Goal: Information Seeking & Learning: Learn about a topic

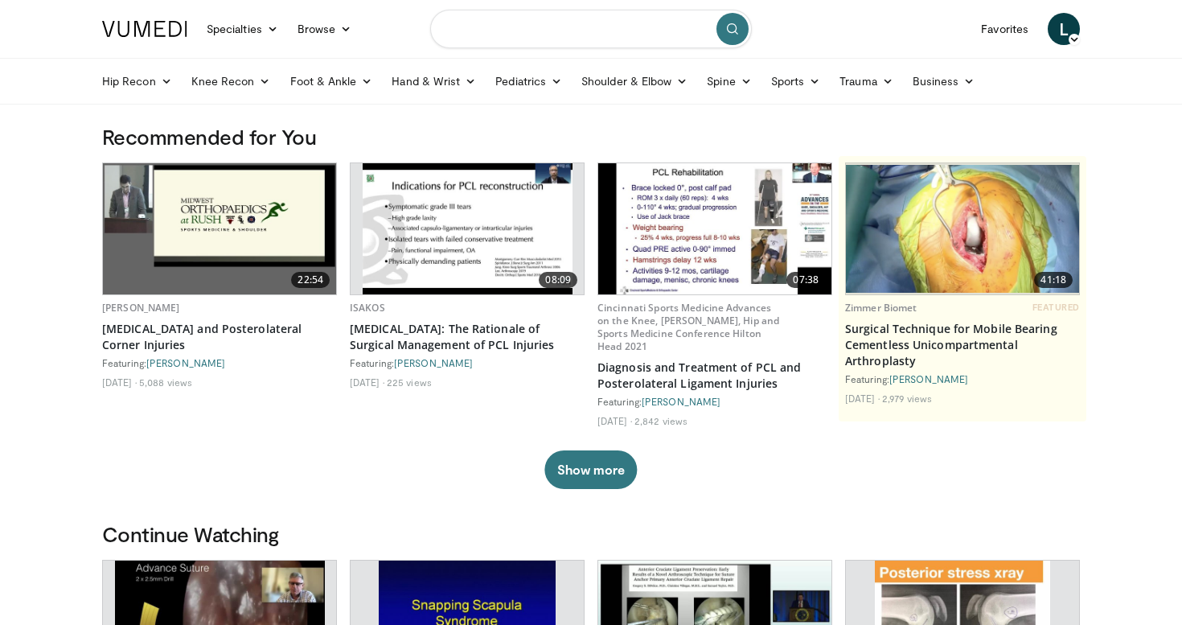
click at [568, 30] on input "Search topics, interventions" at bounding box center [591, 29] width 322 height 39
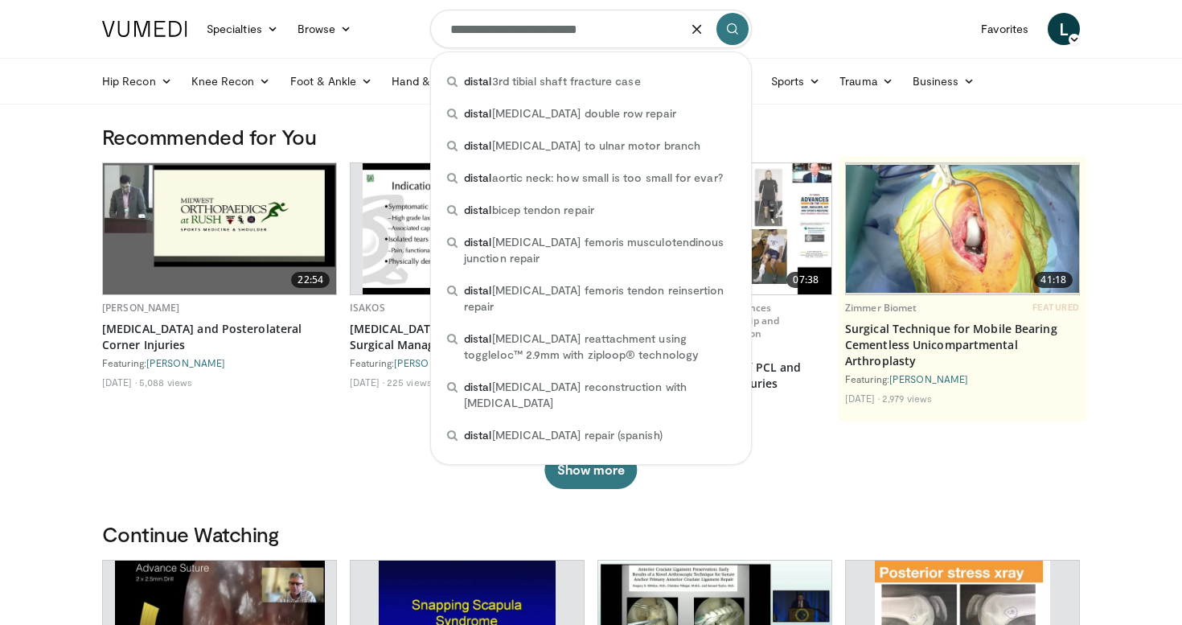
type input "**********"
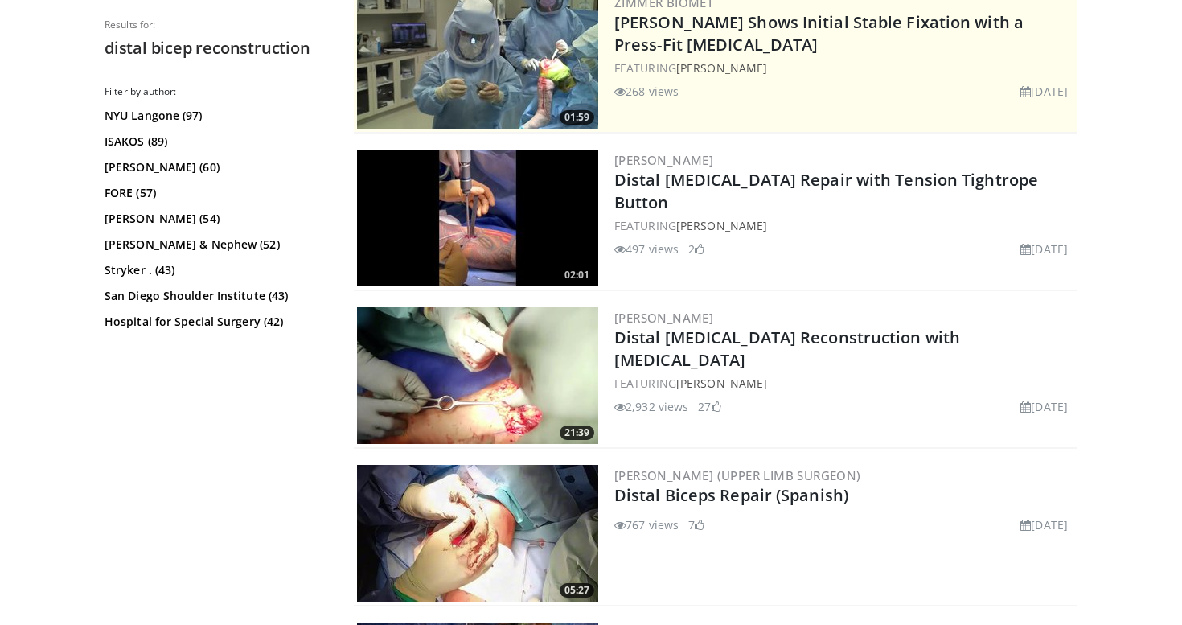
scroll to position [359, 0]
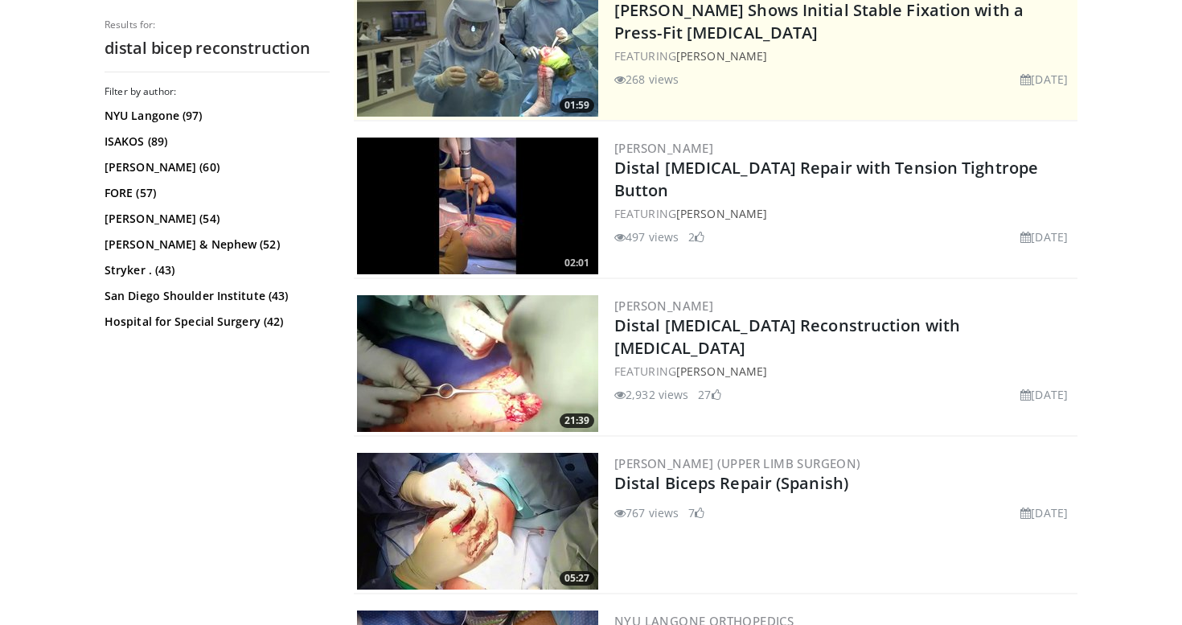
click at [501, 389] on img at bounding box center [477, 363] width 241 height 137
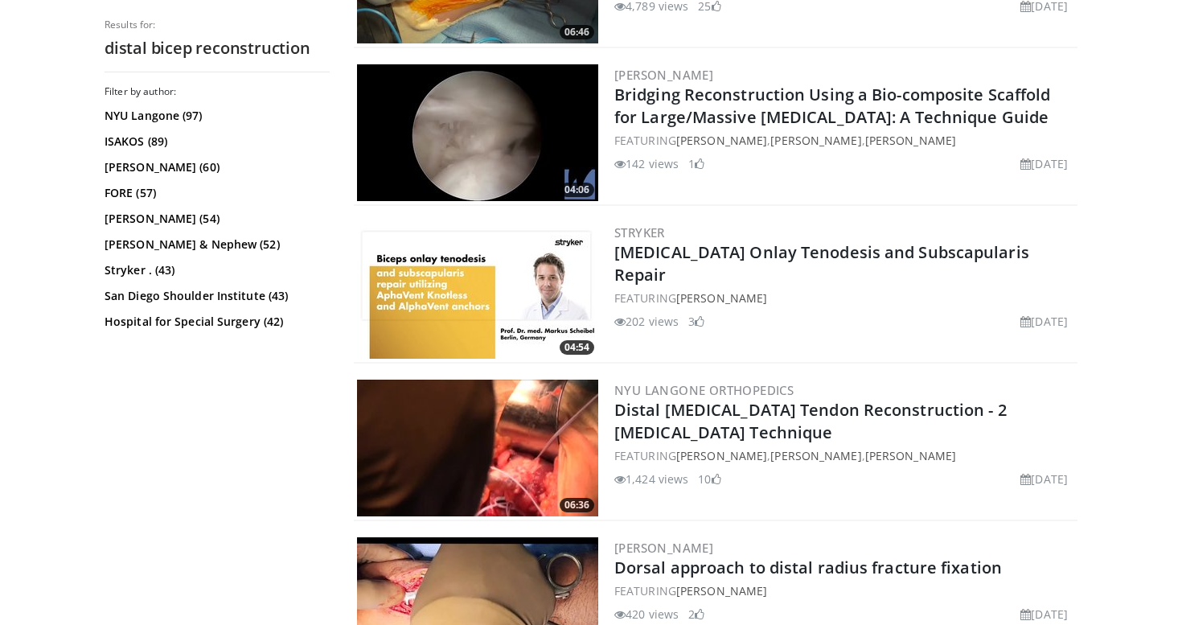
scroll to position [2513, 0]
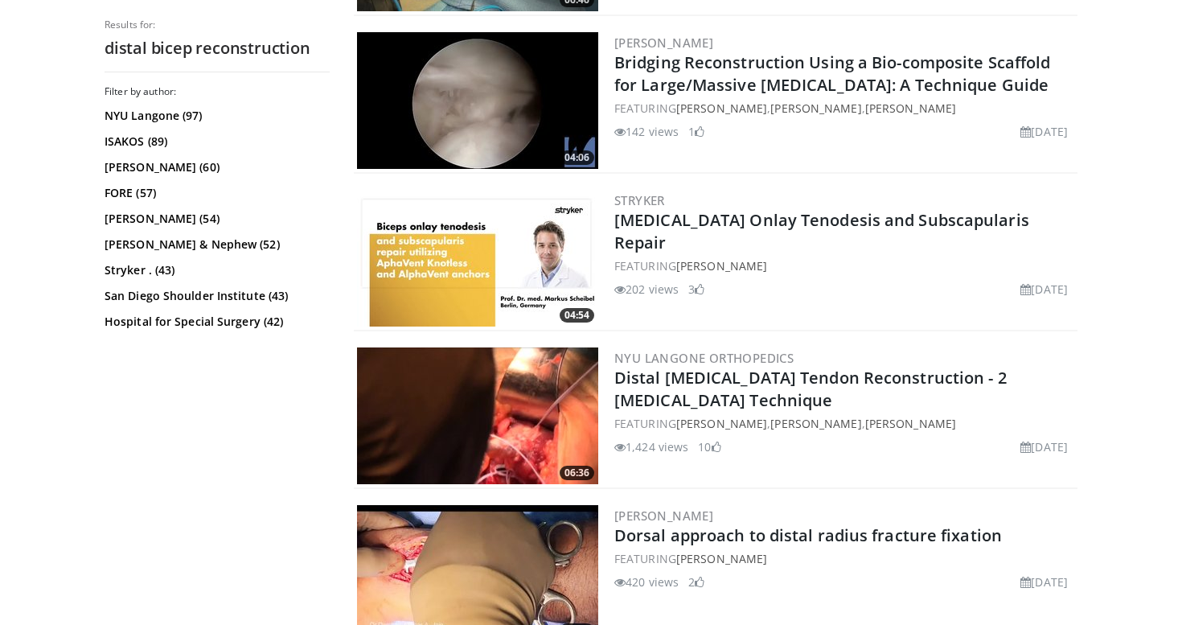
click at [427, 435] on img at bounding box center [477, 415] width 241 height 137
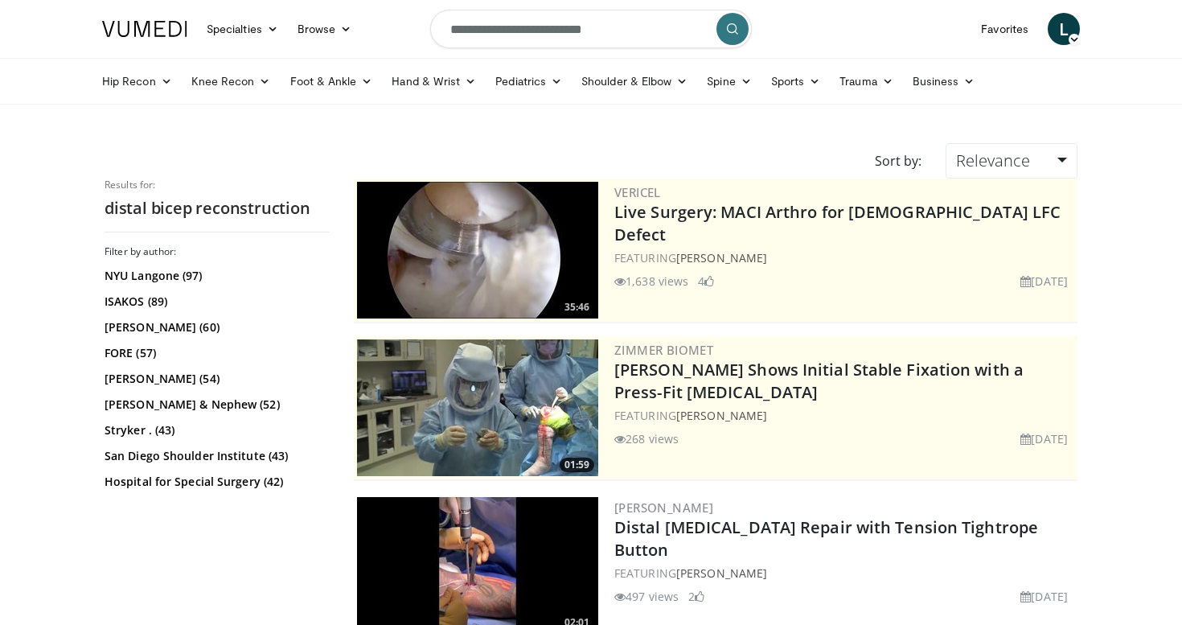
scroll to position [0, 0]
click at [568, 35] on input "**********" at bounding box center [591, 29] width 322 height 39
click at [445, 28] on input "**********" at bounding box center [591, 29] width 322 height 39
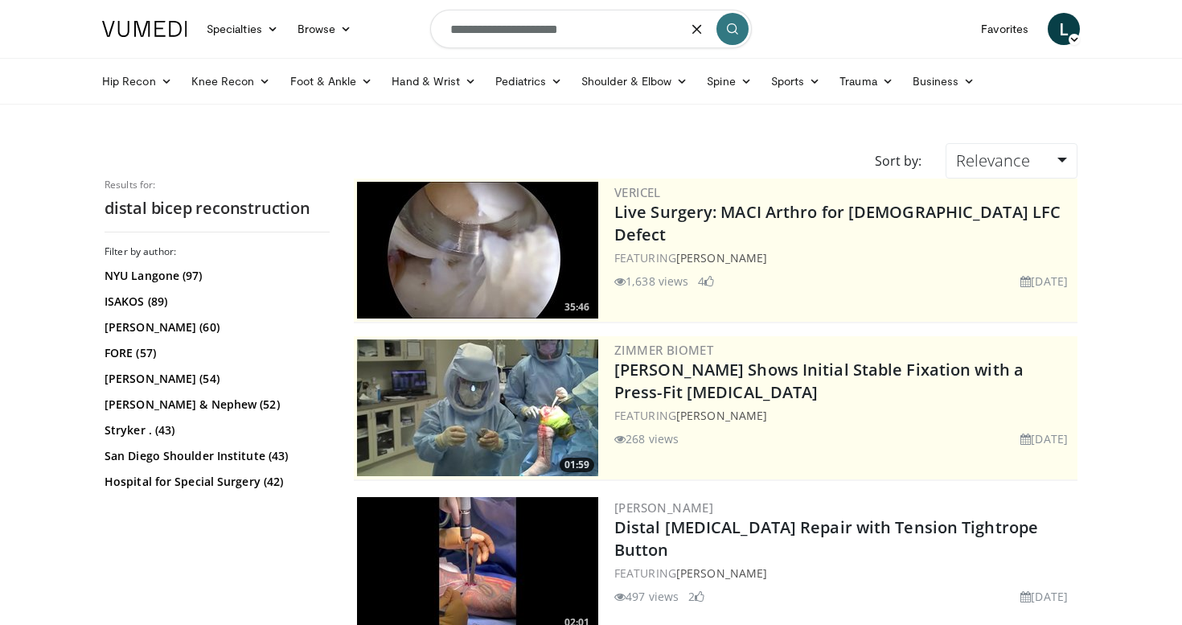
type input "**********"
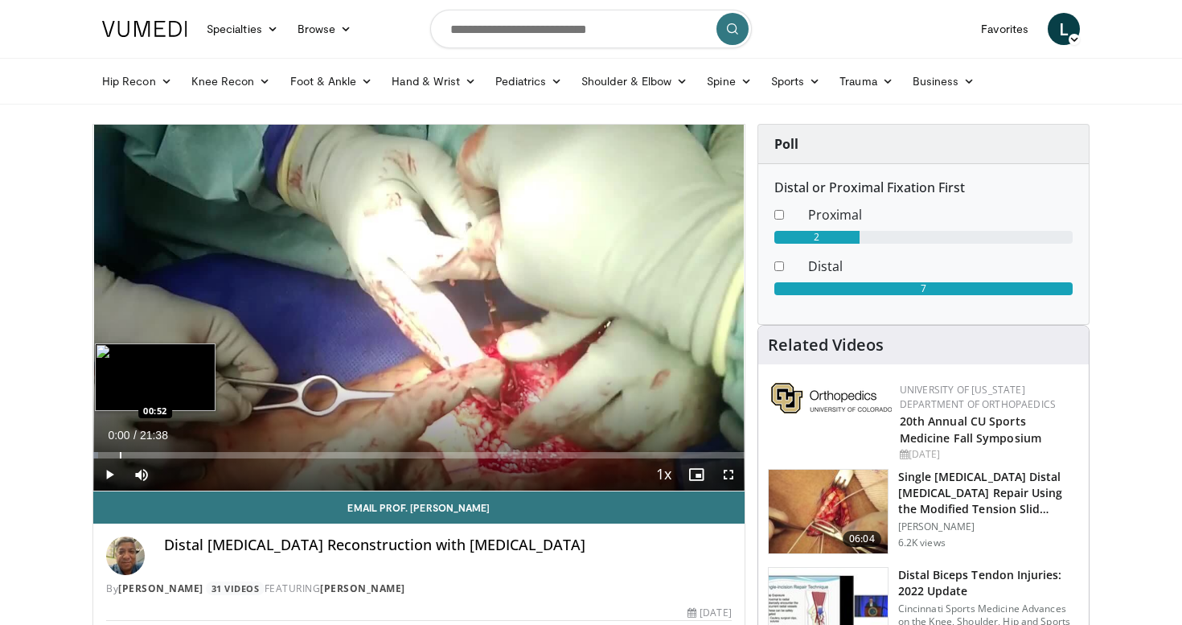
click at [120, 453] on div "Progress Bar" at bounding box center [121, 455] width 2 height 6
click at [140, 452] on div "Progress Bar" at bounding box center [139, 455] width 2 height 6
click at [164, 453] on div "Progress Bar" at bounding box center [165, 455] width 2 height 6
click at [181, 453] on div "Progress Bar" at bounding box center [180, 455] width 2 height 6
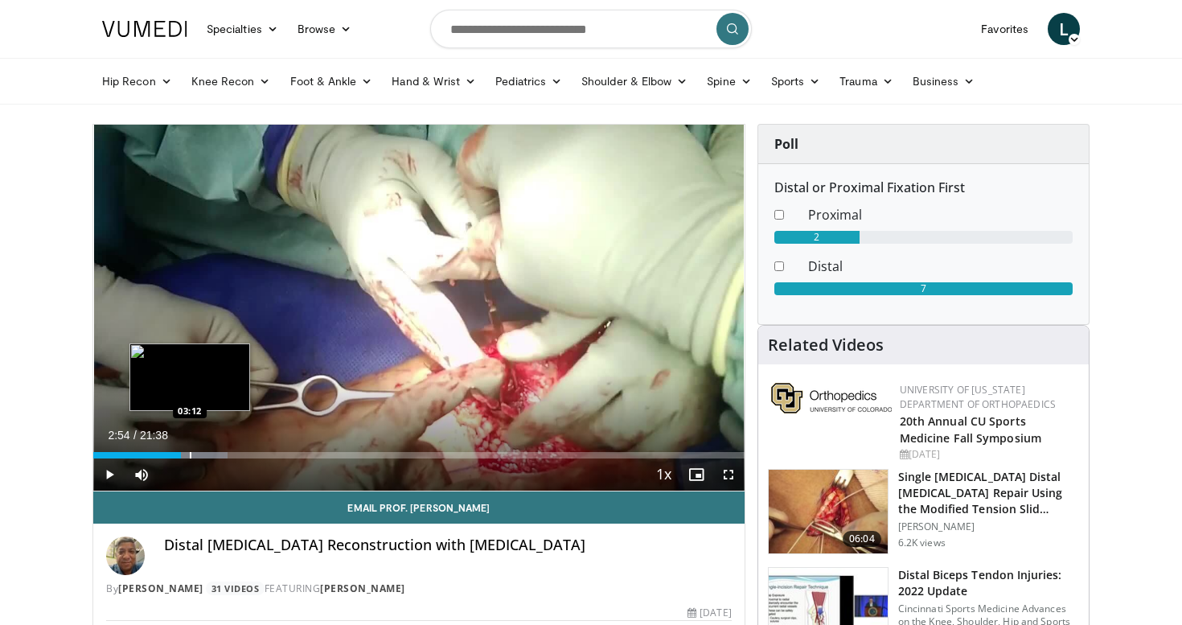
click at [191, 456] on div "Progress Bar" at bounding box center [191, 455] width 2 height 6
click at [193, 454] on div "Progress Bar" at bounding box center [192, 455] width 2 height 6
click at [220, 454] on div "Progress Bar" at bounding box center [221, 455] width 2 height 6
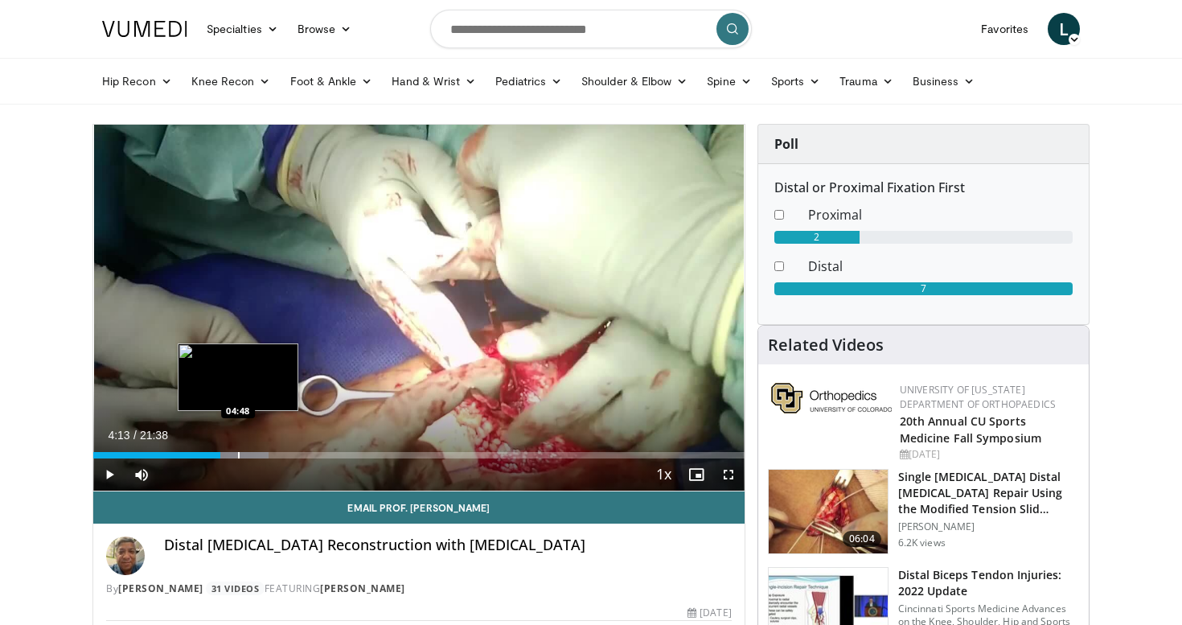
click at [238, 454] on div "Progress Bar" at bounding box center [239, 455] width 2 height 6
click at [250, 454] on div "Progress Bar" at bounding box center [251, 455] width 2 height 6
click at [262, 454] on div "Progress Bar" at bounding box center [262, 455] width 2 height 6
click at [274, 454] on div "Progress Bar" at bounding box center [274, 455] width 2 height 6
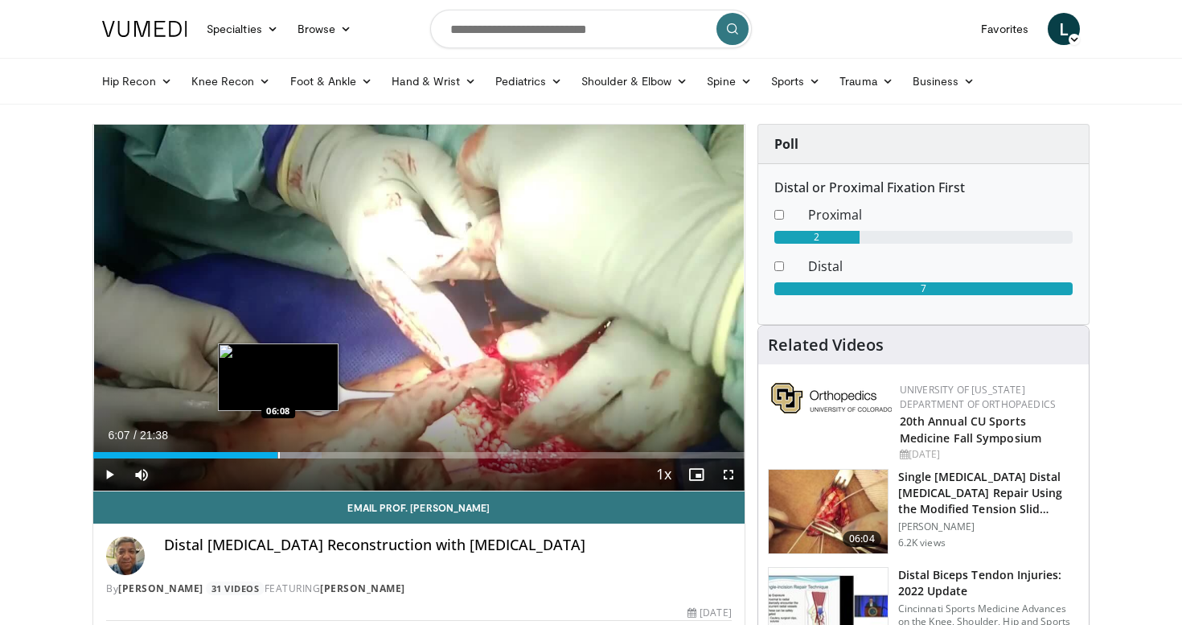
click at [280, 453] on div "Progress Bar" at bounding box center [279, 455] width 2 height 6
click at [314, 453] on div "Progress Bar" at bounding box center [313, 455] width 2 height 6
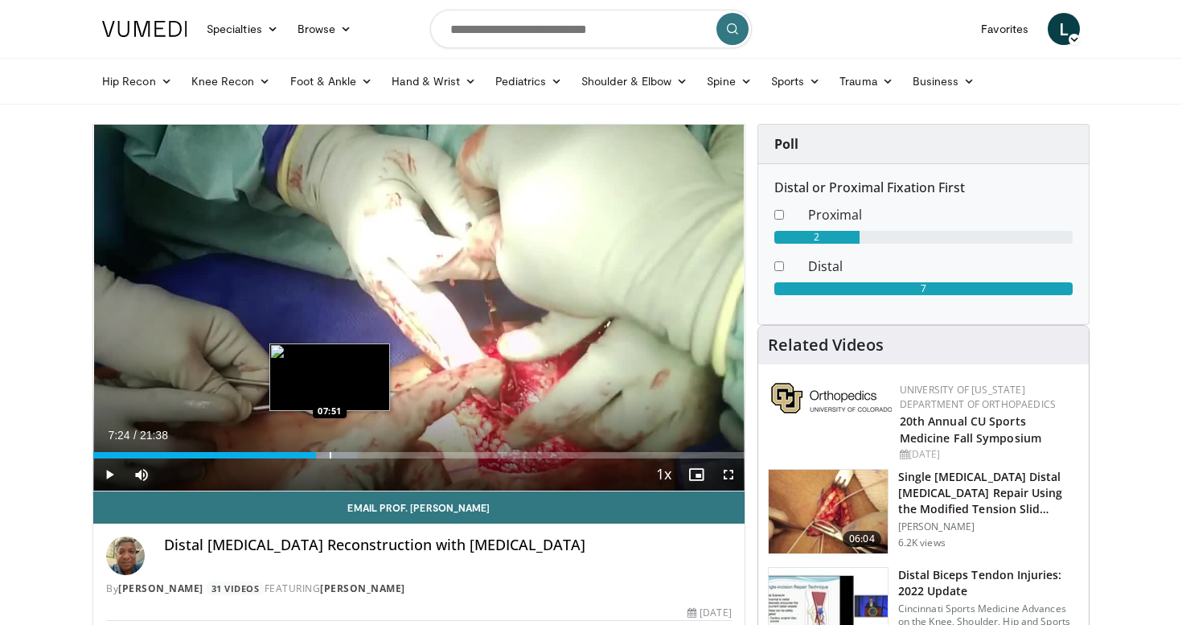
click at [331, 453] on div "Progress Bar" at bounding box center [331, 455] width 2 height 6
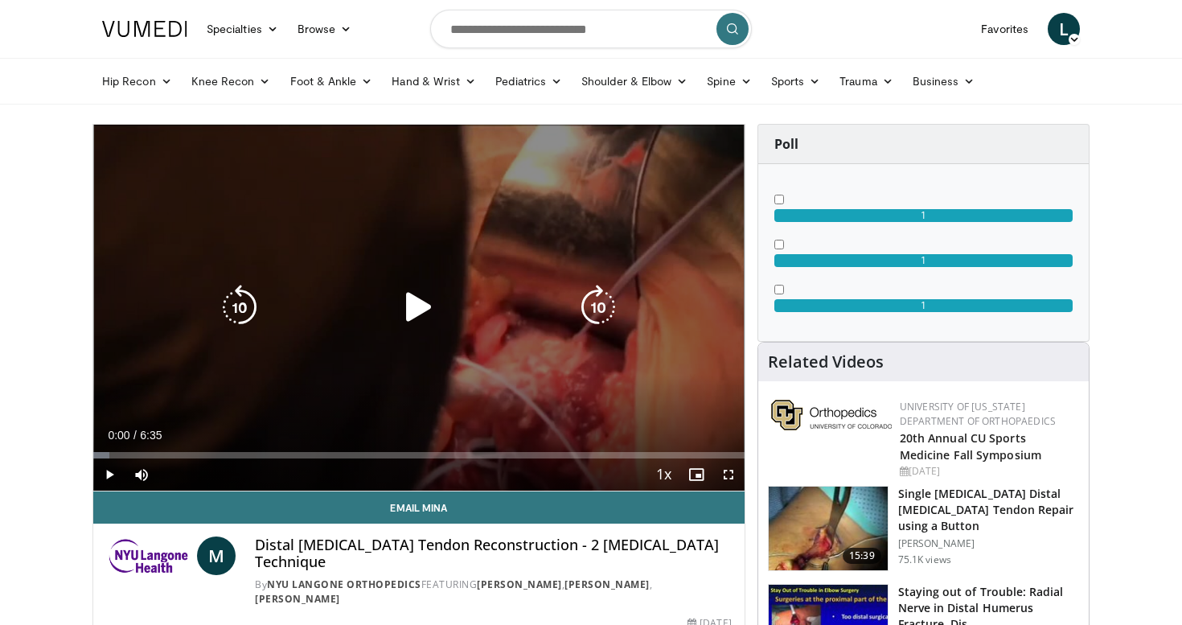
click at [412, 308] on icon "Video Player" at bounding box center [418, 307] width 45 height 45
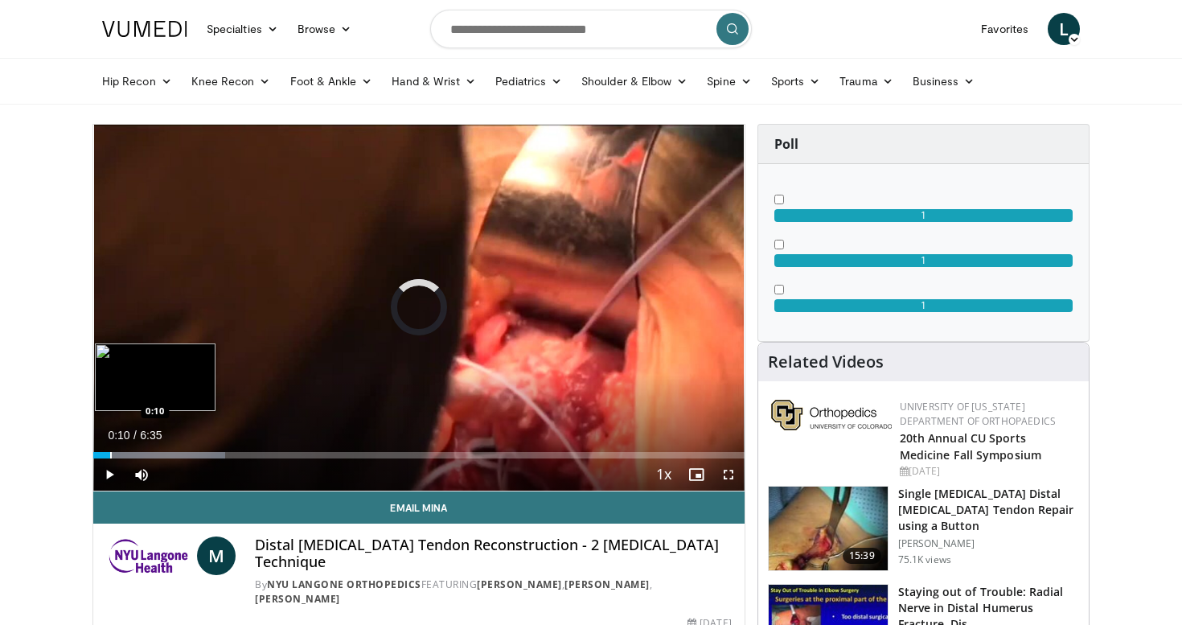
click at [110, 454] on div "Progress Bar" at bounding box center [111, 455] width 2 height 6
click at [133, 453] on video-js "**********" at bounding box center [418, 308] width 651 height 367
click at [164, 456] on div "Progress Bar" at bounding box center [165, 455] width 2 height 6
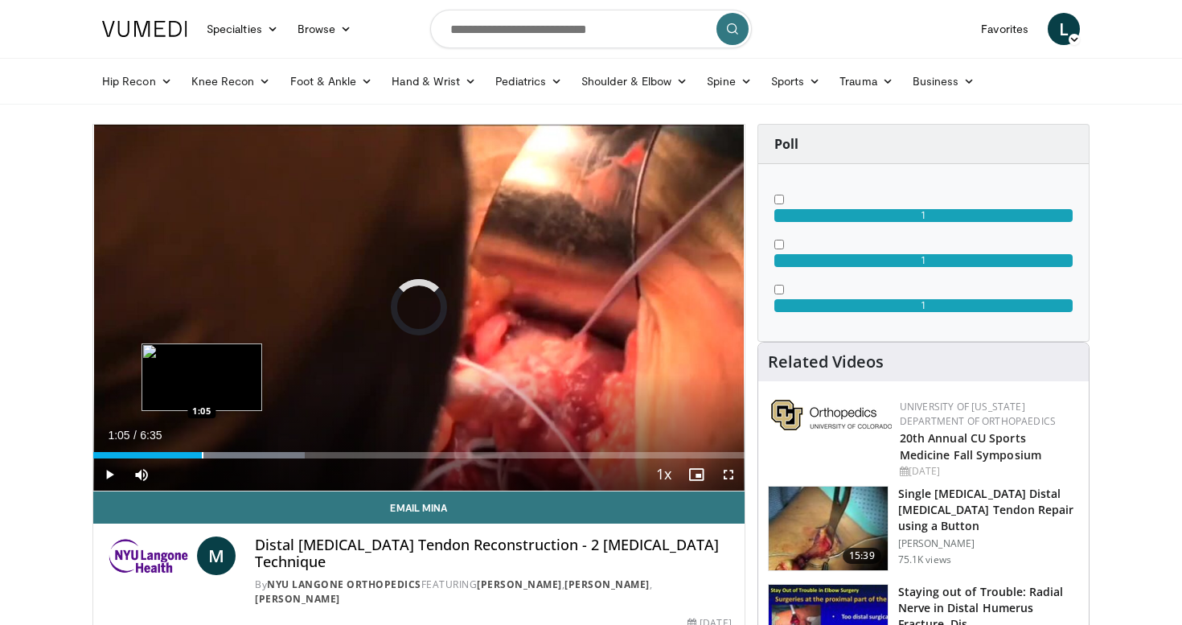
click at [202, 456] on div "Progress Bar" at bounding box center [203, 455] width 2 height 6
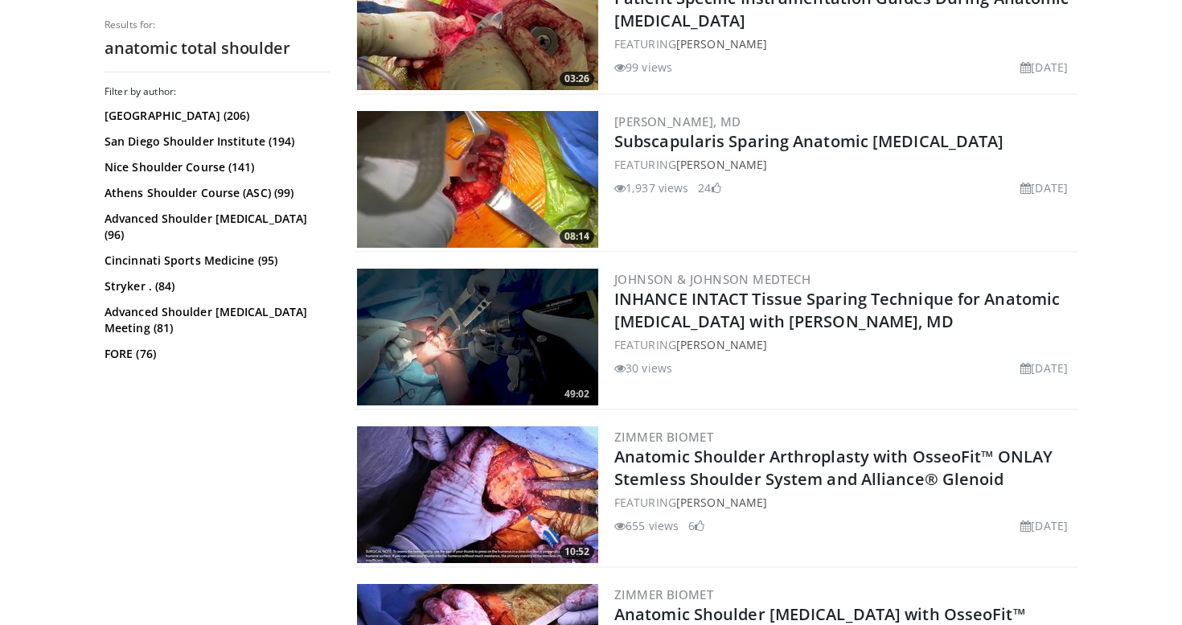
scroll to position [1198, 0]
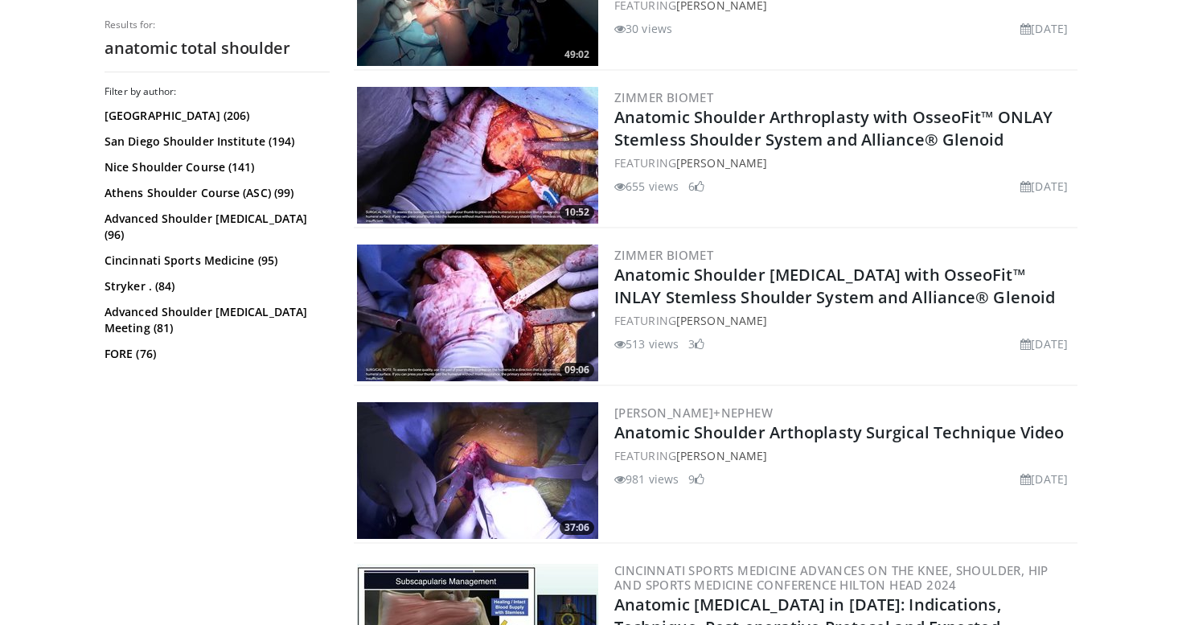
click at [489, 456] on img at bounding box center [477, 470] width 241 height 137
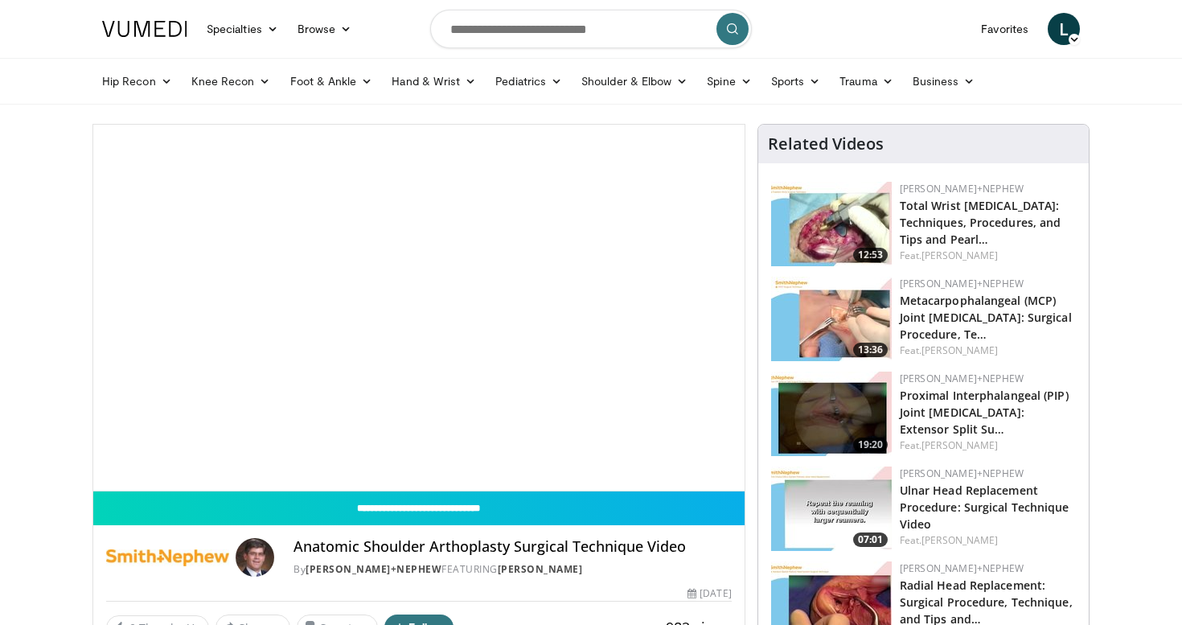
scroll to position [79, 0]
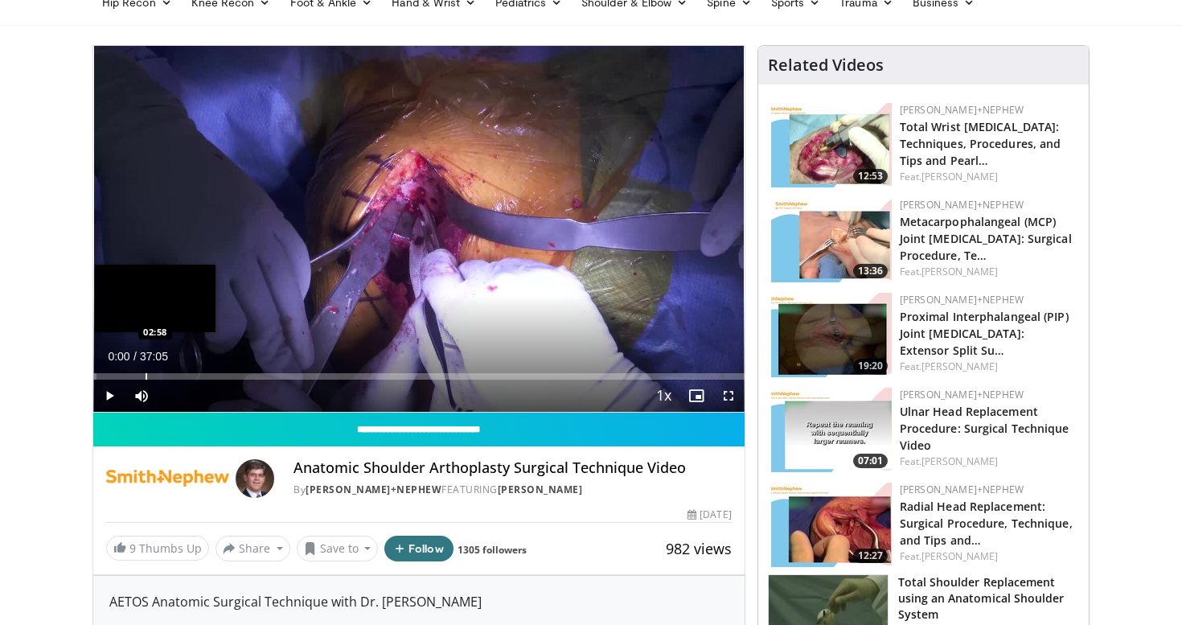
click at [146, 370] on div "Loaded : 0.45% 00:00 02:58" at bounding box center [418, 371] width 651 height 15
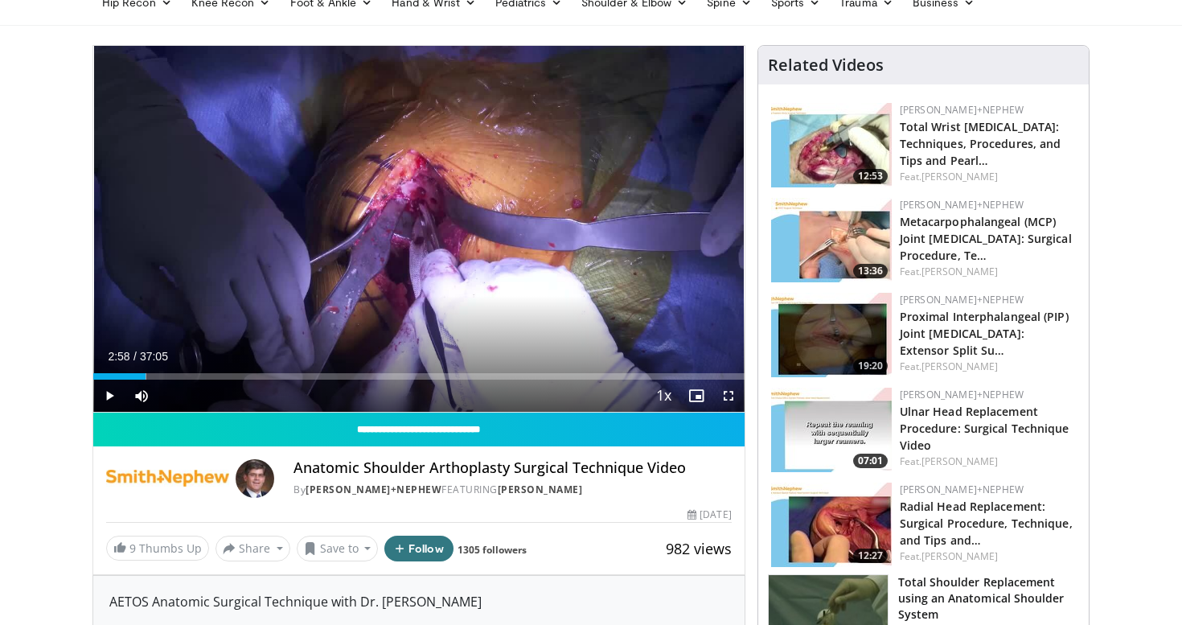
click at [113, 394] on span "Video Player" at bounding box center [109, 395] width 32 height 32
click at [179, 375] on div "Progress Bar" at bounding box center [180, 376] width 2 height 6
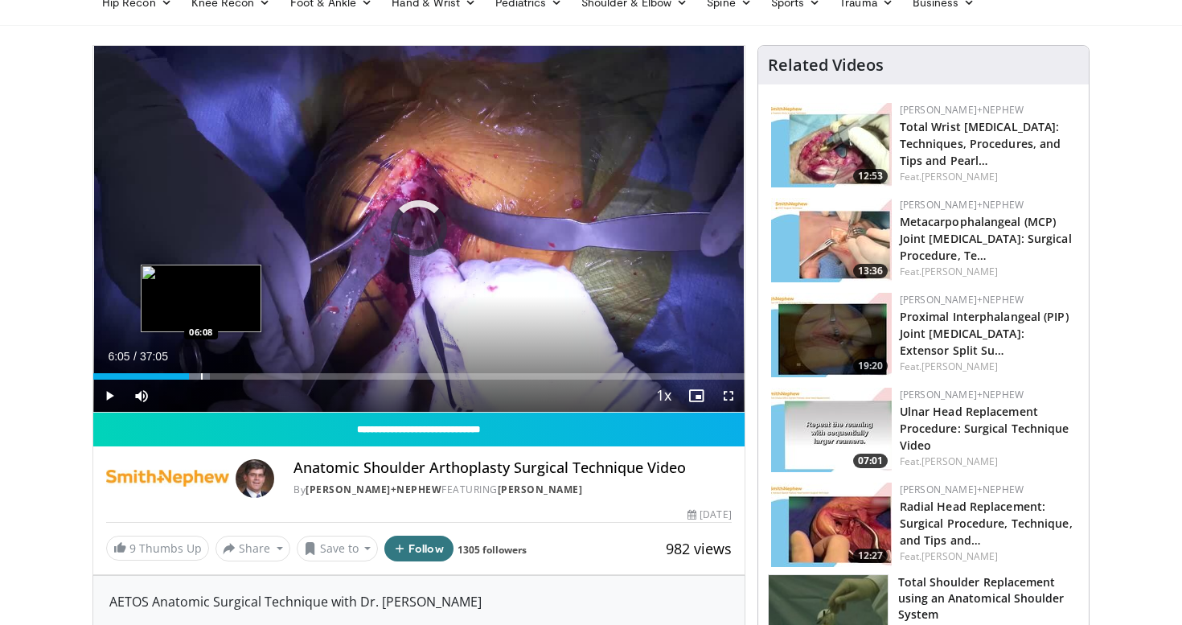
click at [200, 377] on div "Progress Bar" at bounding box center [188, 376] width 43 height 6
click at [216, 374] on div "Progress Bar" at bounding box center [217, 376] width 2 height 6
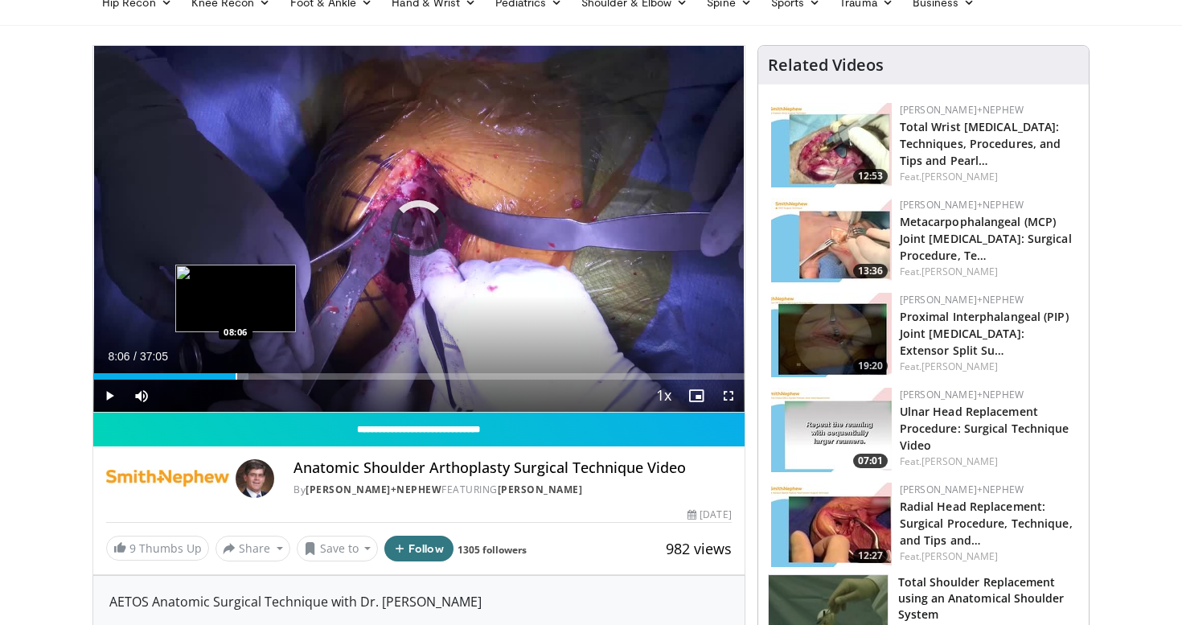
click at [236, 378] on div "Progress Bar" at bounding box center [237, 376] width 2 height 6
click at [248, 375] on div "Progress Bar" at bounding box center [251, 376] width 47 height 6
click at [266, 373] on div "Progress Bar" at bounding box center [267, 376] width 2 height 6
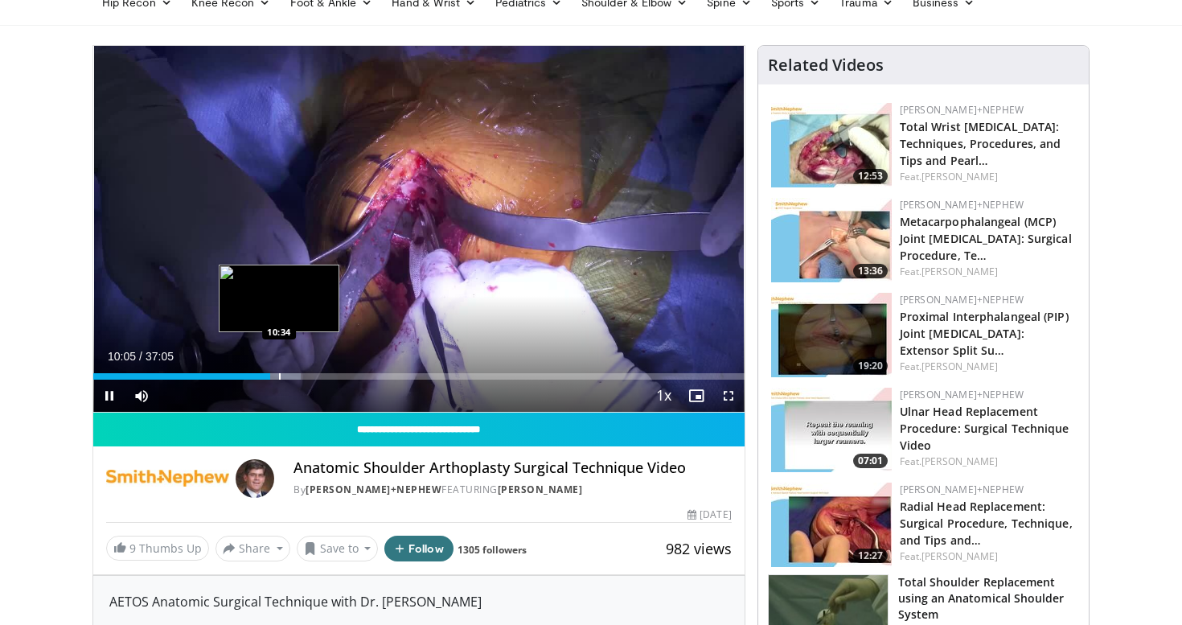
click at [279, 374] on div "Progress Bar" at bounding box center [280, 376] width 2 height 6
click at [289, 375] on div "Progress Bar" at bounding box center [290, 376] width 2 height 6
click at [302, 378] on div "Progress Bar" at bounding box center [303, 376] width 2 height 6
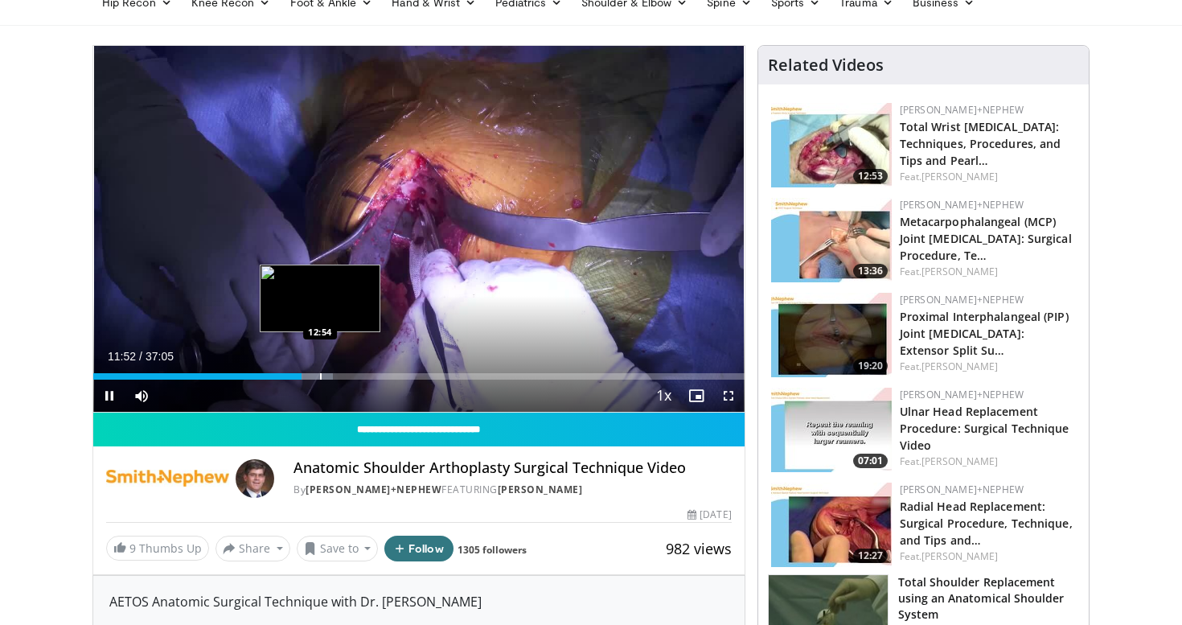
click at [320, 378] on div "Progress Bar" at bounding box center [321, 376] width 2 height 6
click at [336, 377] on div "Progress Bar" at bounding box center [337, 376] width 2 height 6
